Goal: Find specific page/section: Find specific page/section

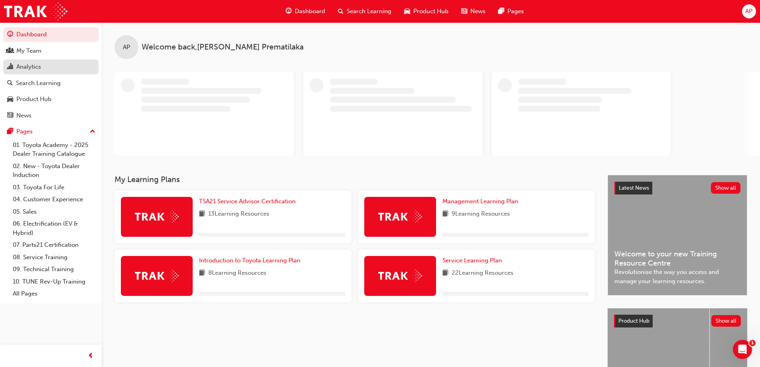
click at [11, 60] on link "Analytics" at bounding box center [50, 66] width 95 height 15
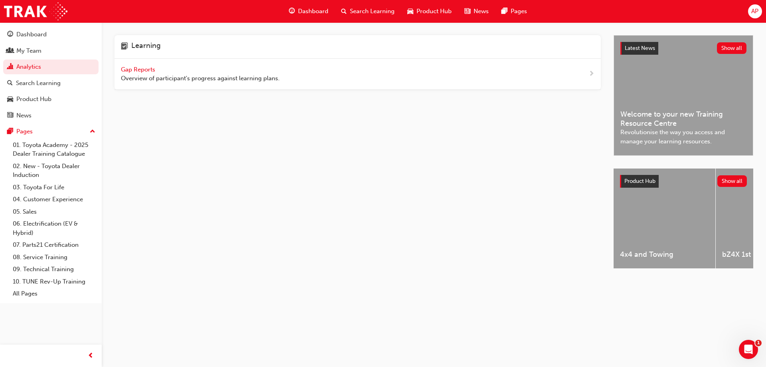
click at [125, 66] on span "Gap Reports" at bounding box center [139, 69] width 36 height 7
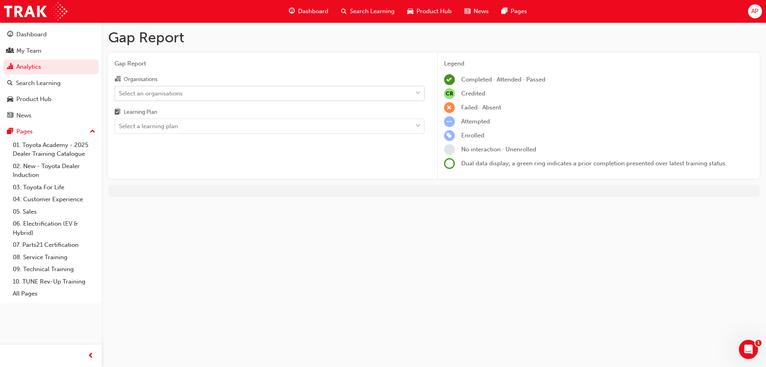
click at [227, 91] on div "Select an organisations" at bounding box center [263, 93] width 297 height 14
click at [120, 91] on input "Organisations Select an organisations" at bounding box center [119, 92] width 1 height 7
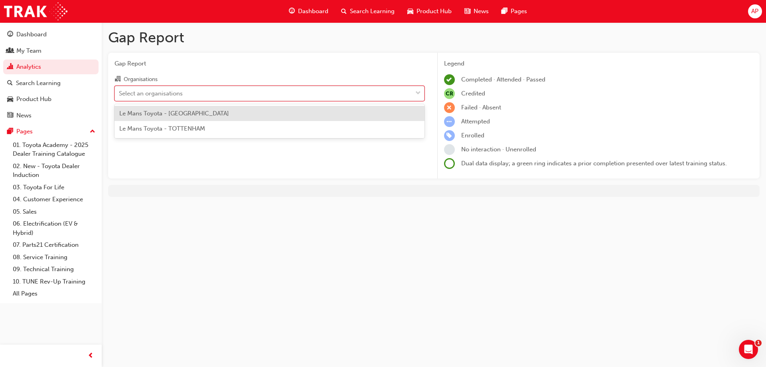
click at [216, 111] on div "Le Mans Toyota - [GEOGRAPHIC_DATA]" at bounding box center [269, 114] width 310 height 16
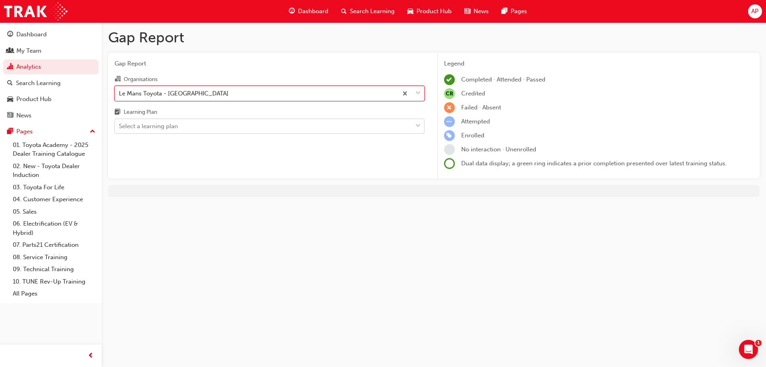
click at [206, 125] on div "Select a learning plan" at bounding box center [263, 126] width 297 height 14
click at [120, 125] on input "Learning Plan Select a learning plan" at bounding box center [119, 125] width 1 height 7
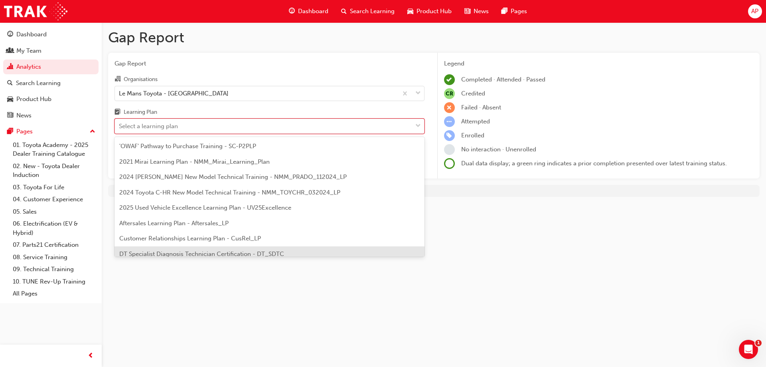
click at [143, 248] on div "DT Specialist Diagnosis Technician Certification - DT_SDTC" at bounding box center [269, 254] width 310 height 16
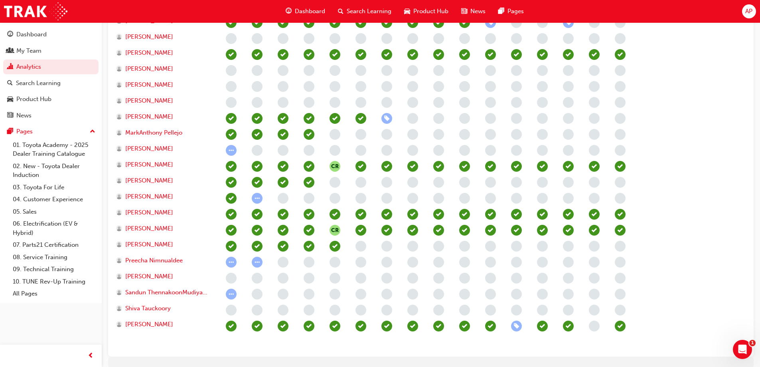
scroll to position [395, 0]
